Goal: Information Seeking & Learning: Learn about a topic

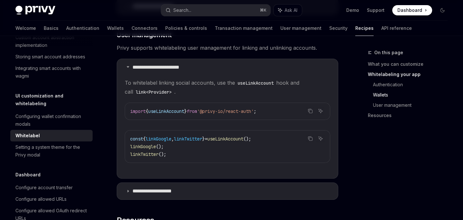
scroll to position [881, 0]
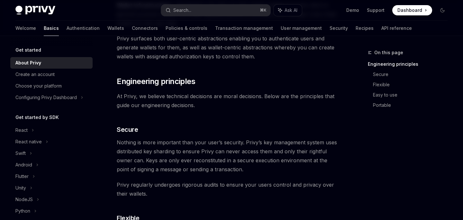
scroll to position [178, 0]
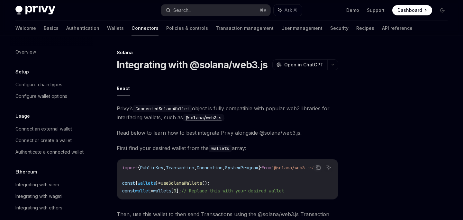
scroll to position [39, 0]
